Goal: Task Accomplishment & Management: Complete application form

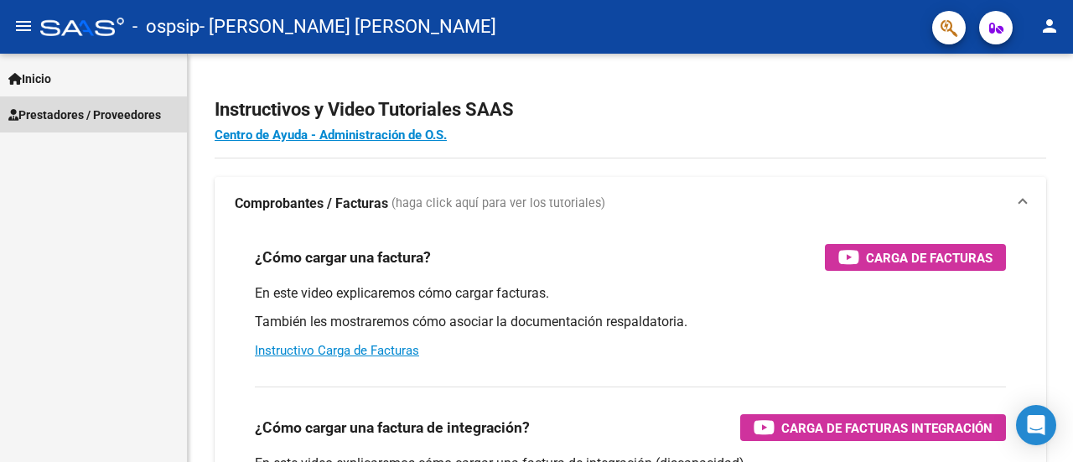
click at [91, 112] on span "Prestadores / Proveedores" at bounding box center [84, 115] width 153 height 18
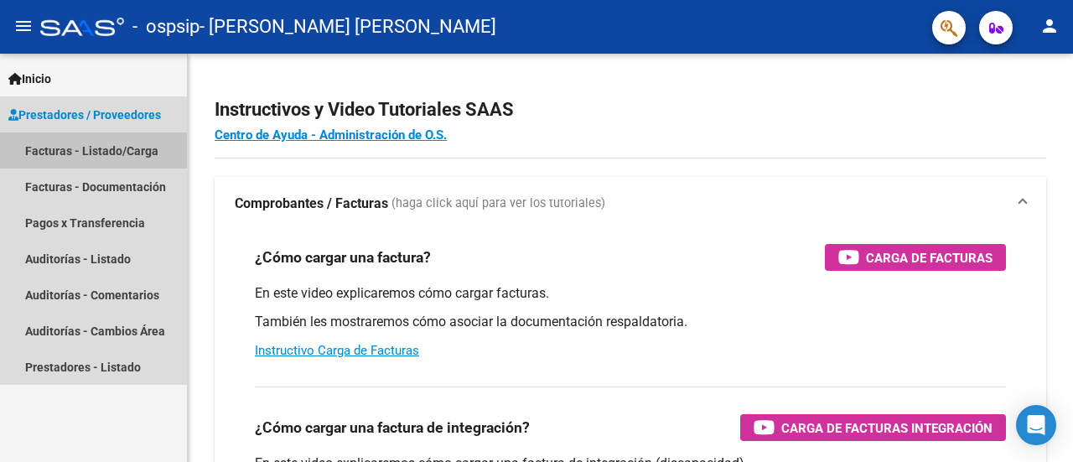
click at [59, 155] on link "Facturas - Listado/Carga" at bounding box center [93, 150] width 187 height 36
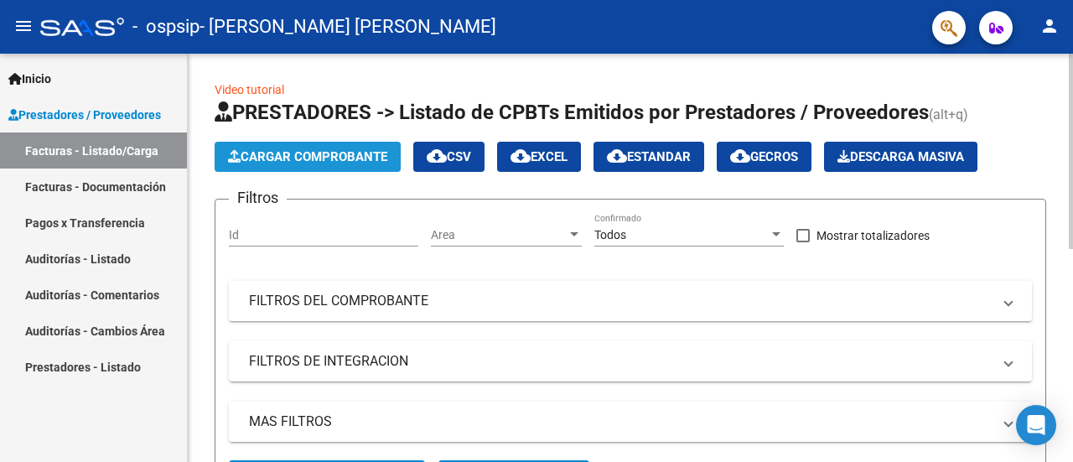
click at [261, 167] on button "Cargar Comprobante" at bounding box center [308, 157] width 186 height 30
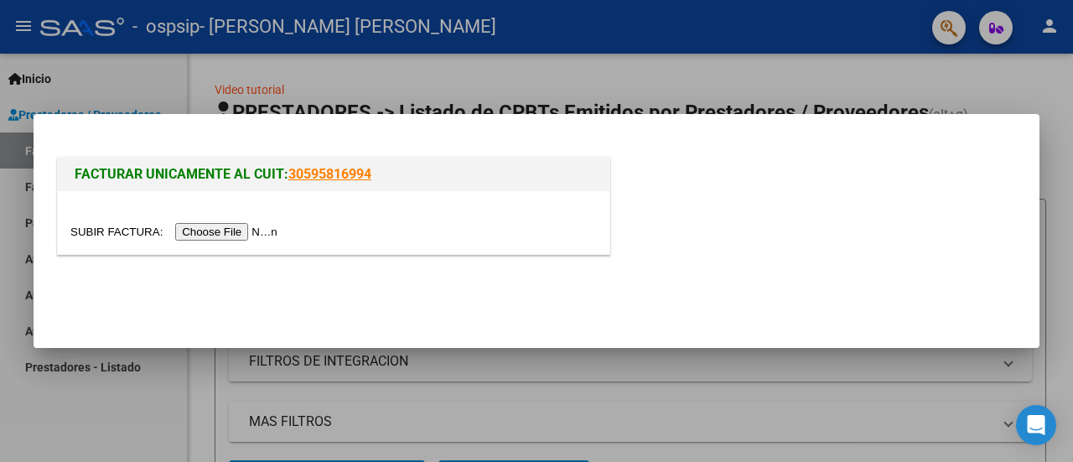
click at [235, 231] on input "file" at bounding box center [176, 232] width 212 height 18
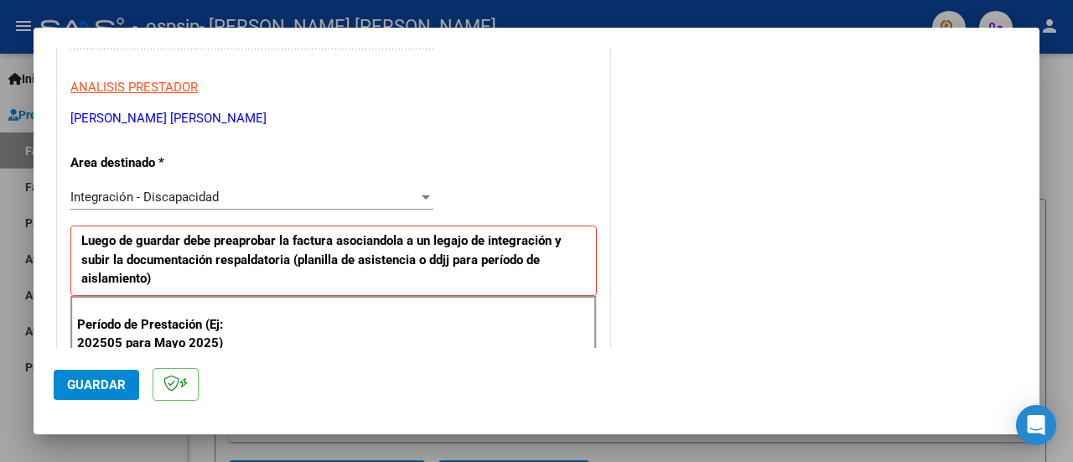
scroll to position [434, 0]
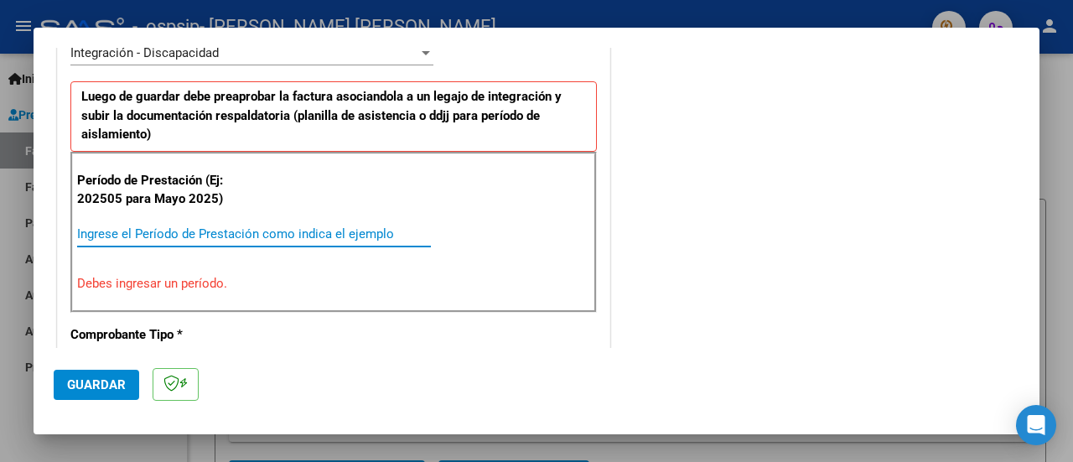
click at [163, 236] on input "Ingrese el Período de Prestación como indica el ejemplo" at bounding box center [254, 233] width 354 height 15
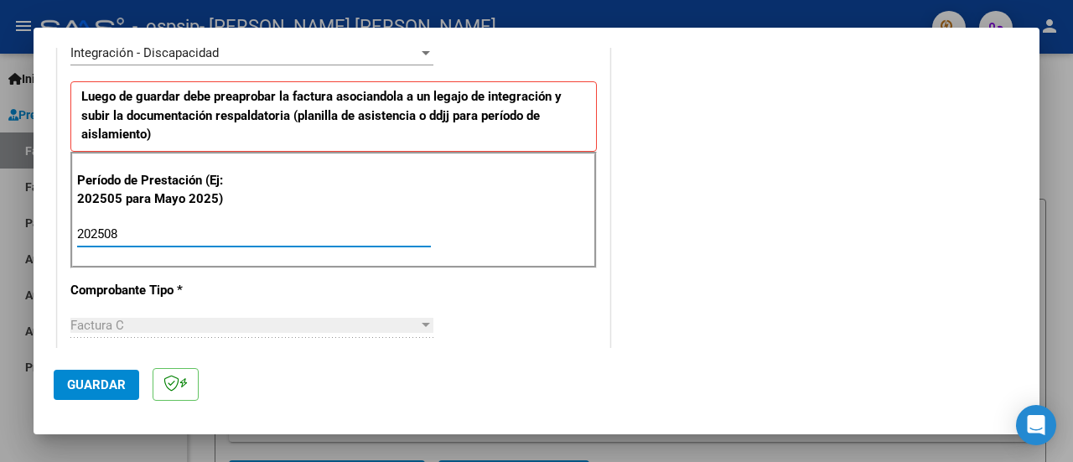
type input "202508"
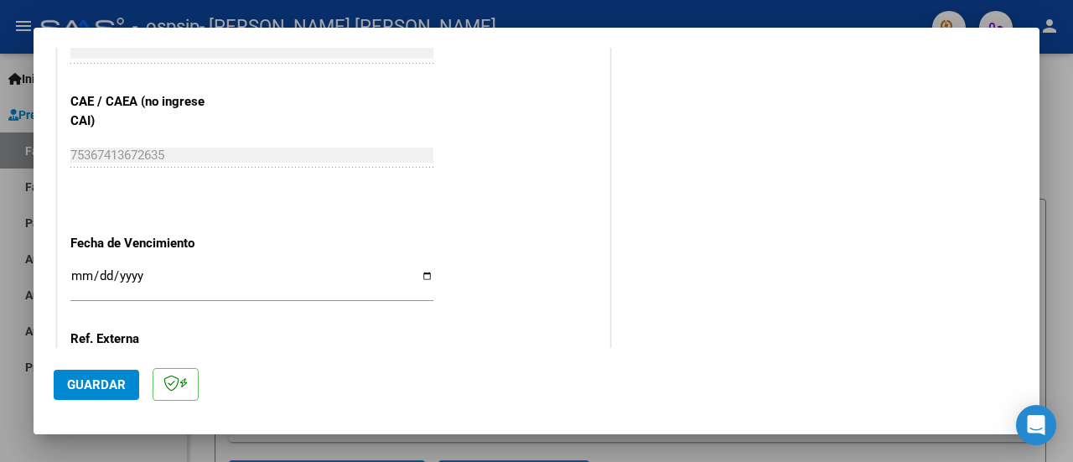
scroll to position [1067, 0]
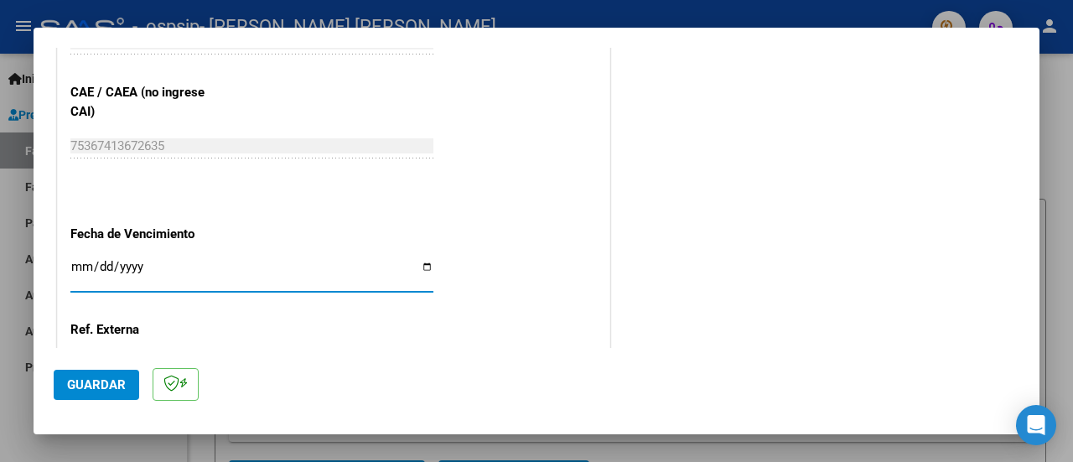
click at [420, 267] on input "Ingresar la fecha" at bounding box center [251, 273] width 363 height 27
type input "[DATE]"
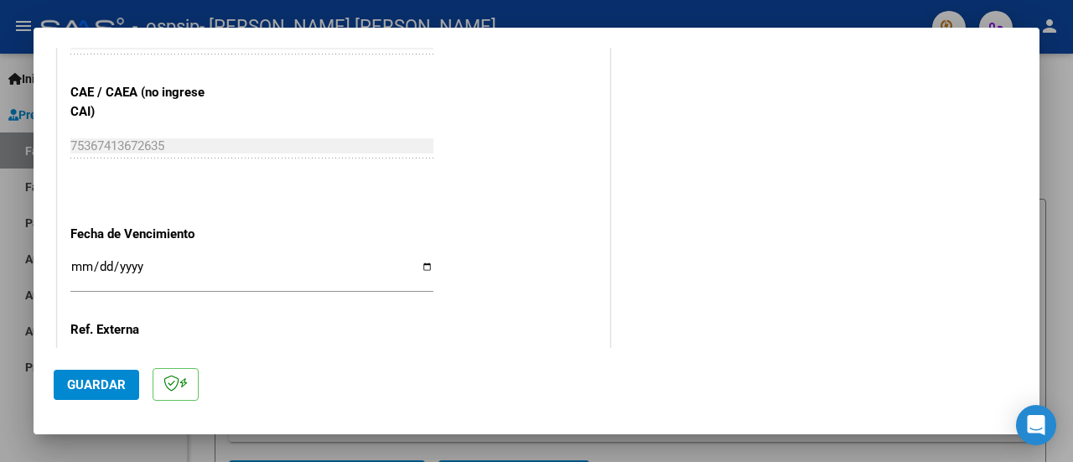
scroll to position [1209, 0]
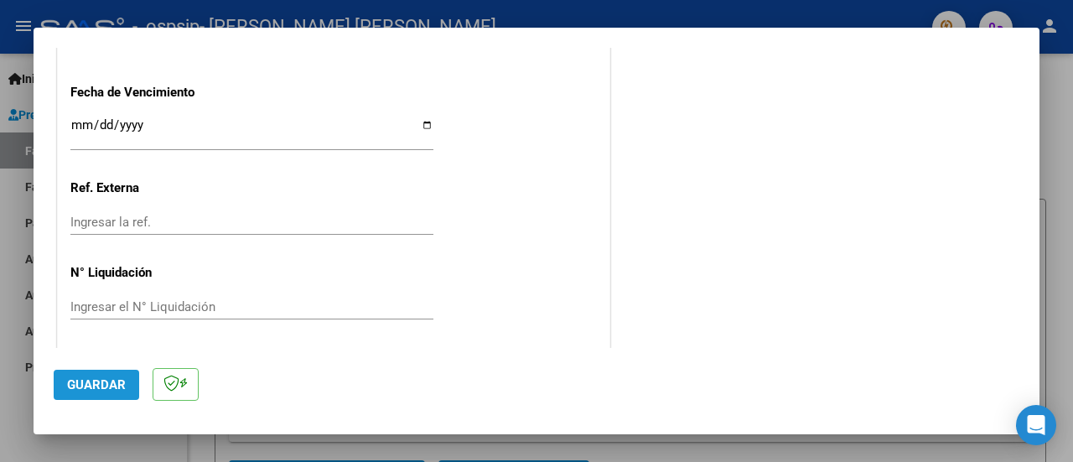
click at [112, 379] on span "Guardar" at bounding box center [96, 384] width 59 height 15
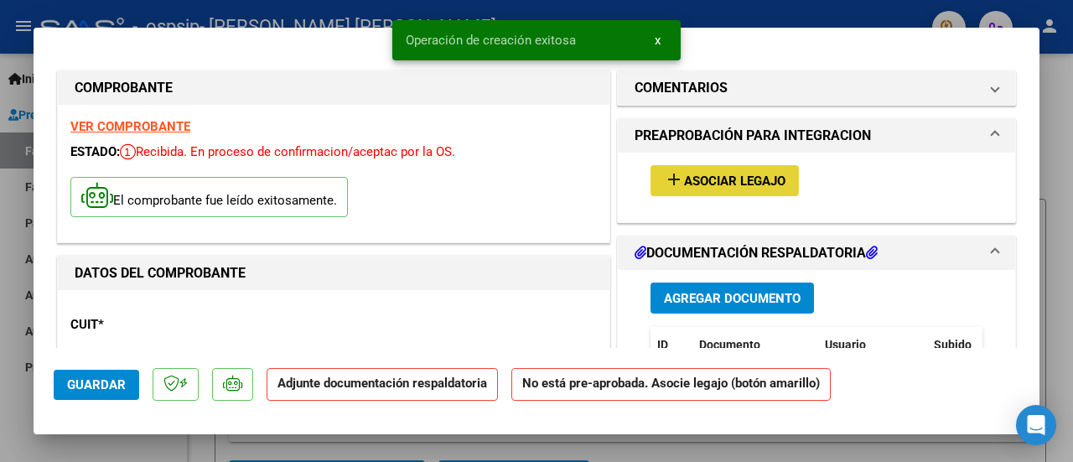
click at [750, 178] on span "Asociar Legajo" at bounding box center [734, 181] width 101 height 15
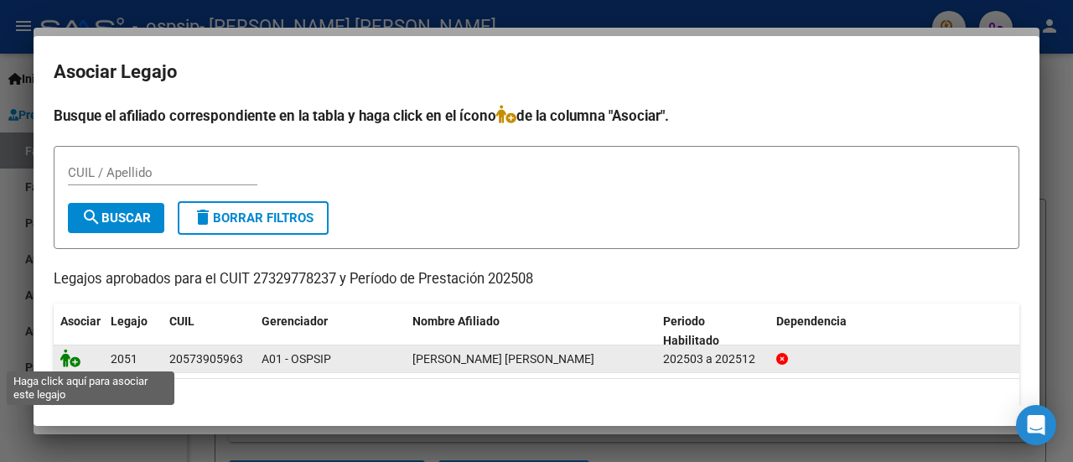
click at [72, 357] on icon at bounding box center [70, 358] width 20 height 18
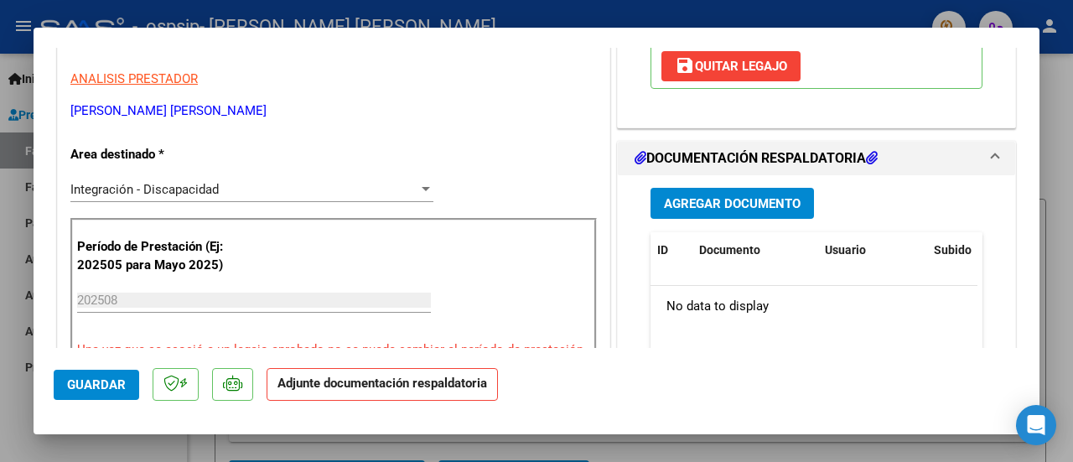
scroll to position [290, 0]
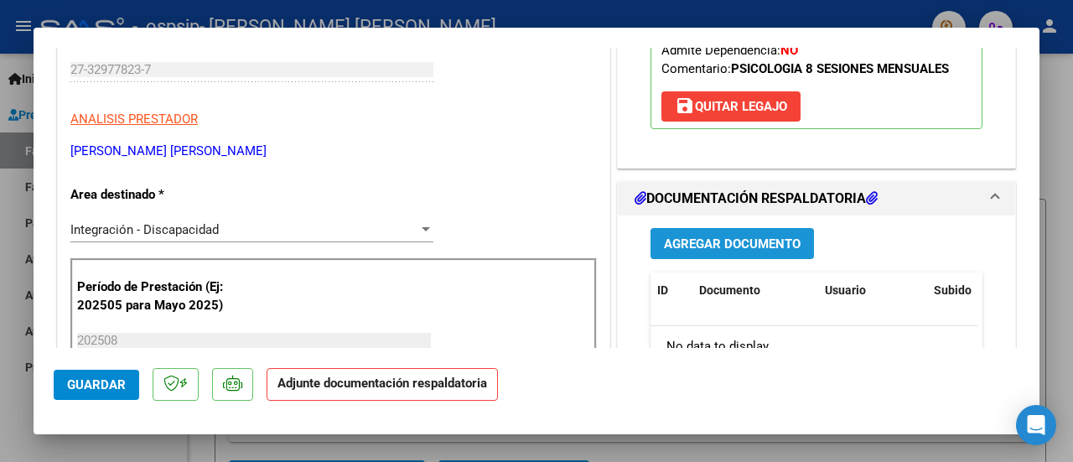
click at [750, 236] on span "Agregar Documento" at bounding box center [732, 243] width 137 height 15
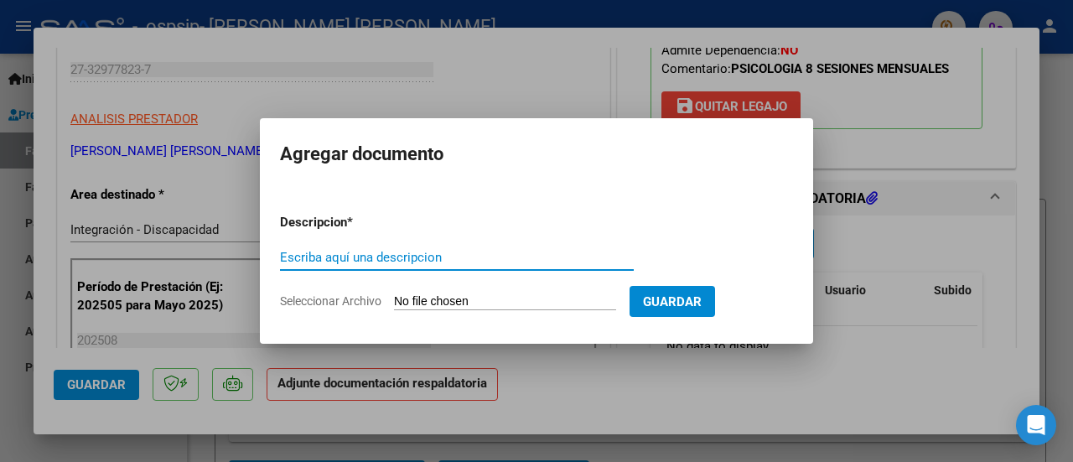
click at [398, 256] on input "Escriba aquí una descripcion" at bounding box center [457, 257] width 354 height 15
type input "ASISTENCIA"
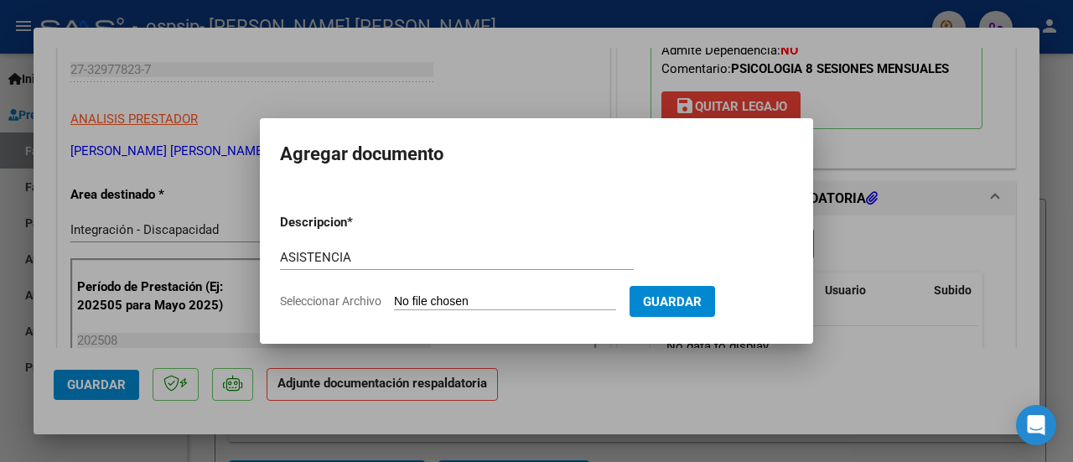
click at [468, 299] on input "Seleccionar Archivo" at bounding box center [505, 302] width 222 height 16
type input "C:\fakepath\[PERSON_NAME] [PERSON_NAME] .pdf"
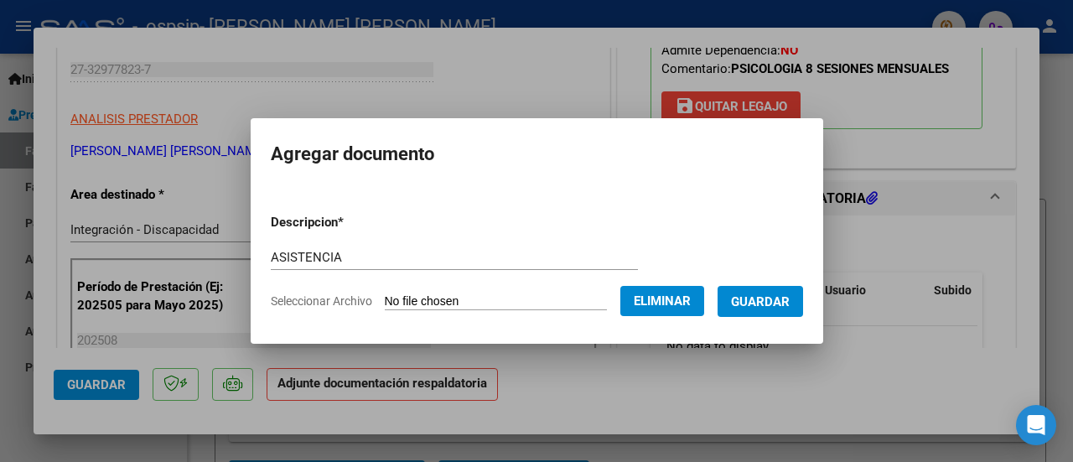
click at [790, 298] on span "Guardar" at bounding box center [760, 301] width 59 height 15
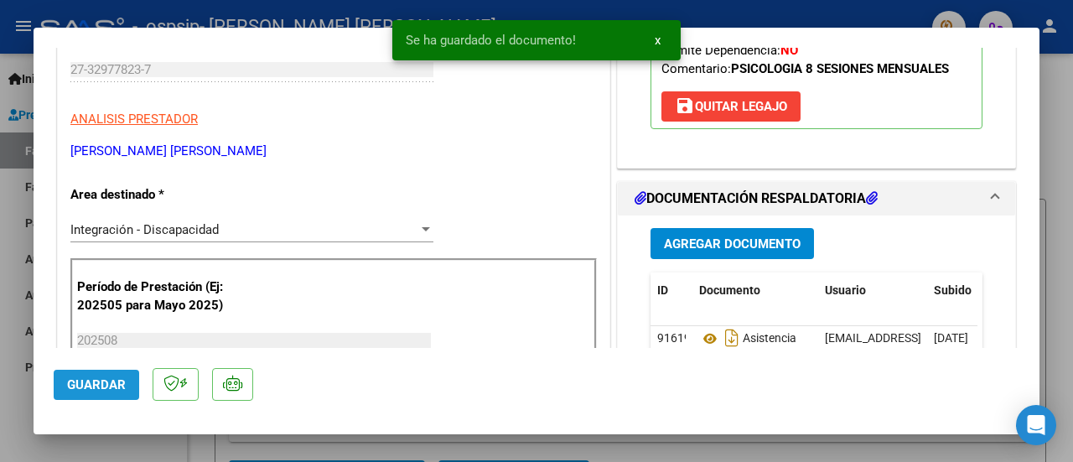
click at [91, 382] on span "Guardar" at bounding box center [96, 384] width 59 height 15
